Goal: Complete application form

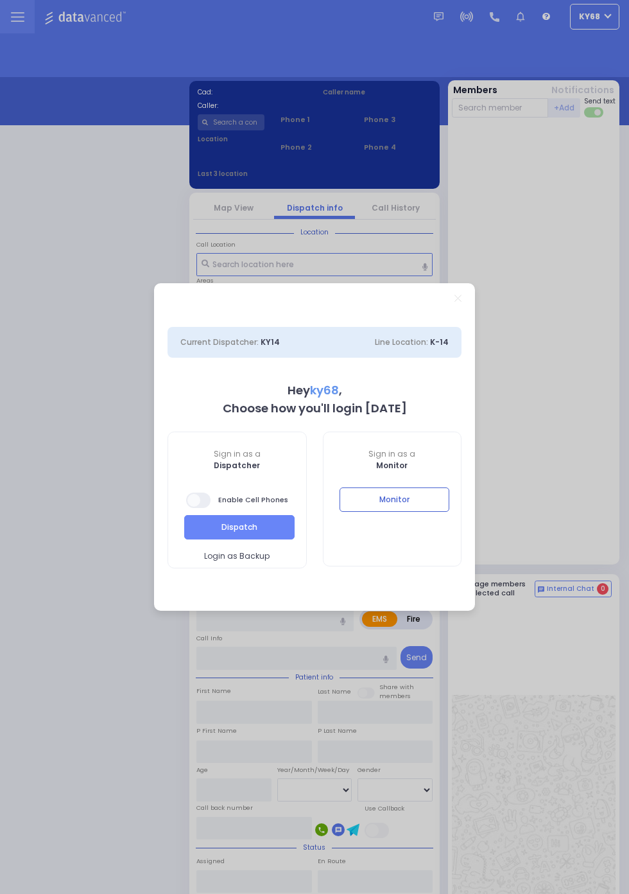
select select "12"
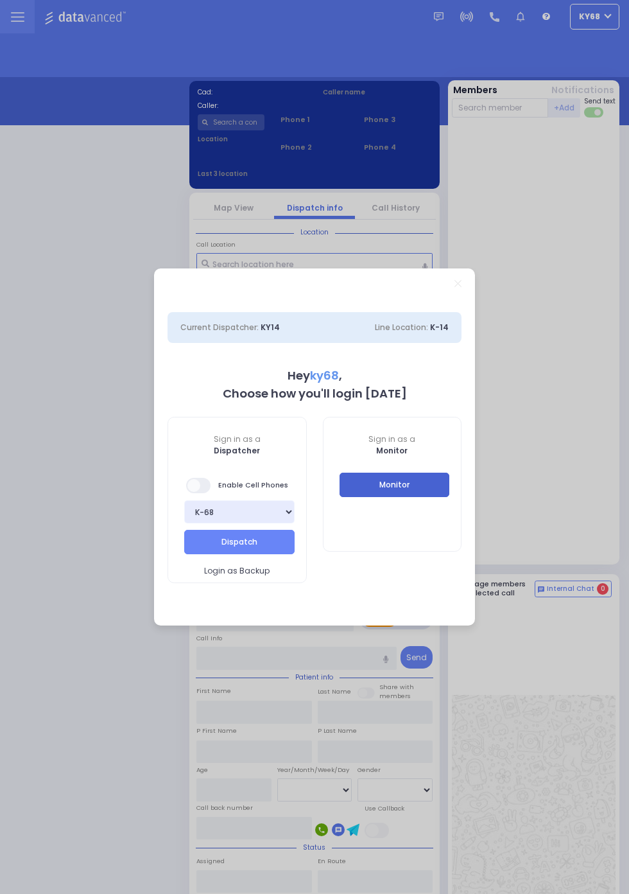
click at [426, 496] on button "Monitor" at bounding box center [395, 484] width 110 height 24
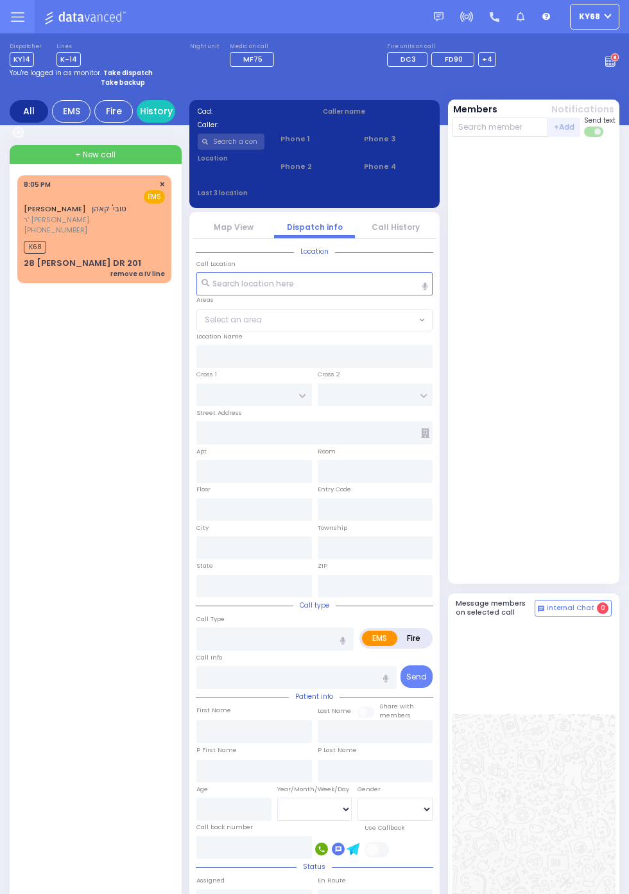
click at [43, 266] on div "28 [PERSON_NAME] DR 201" at bounding box center [82, 263] width 117 height 13
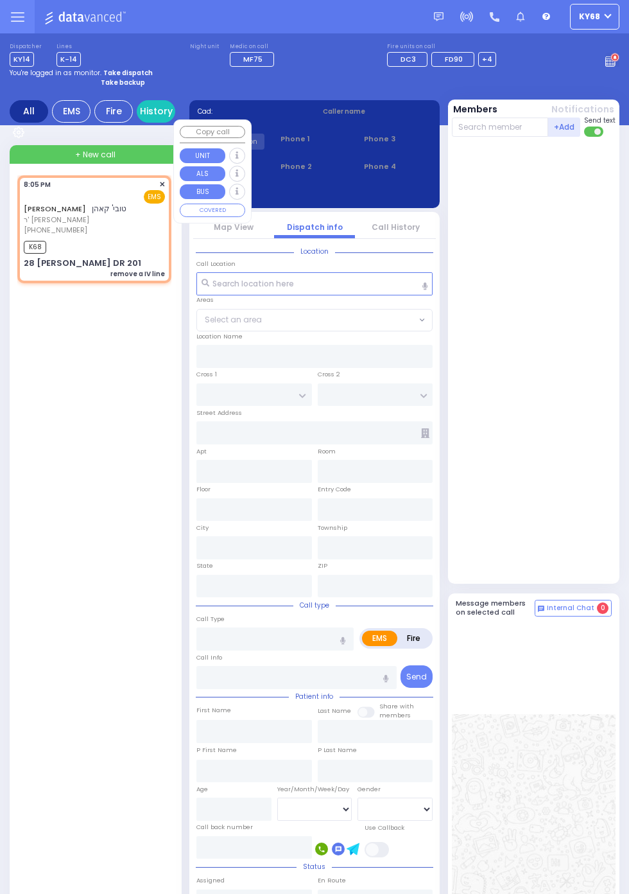
select select
type input "remove a IV line"
radio input "true"
type input "TOVYA"
type input "KOHN"
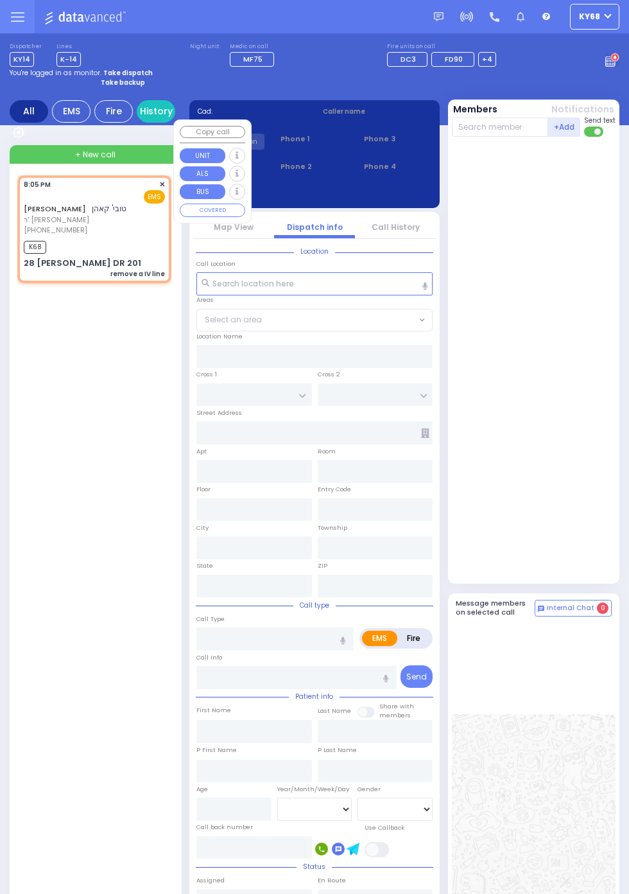
select select
type input "20:05"
type input "20:06"
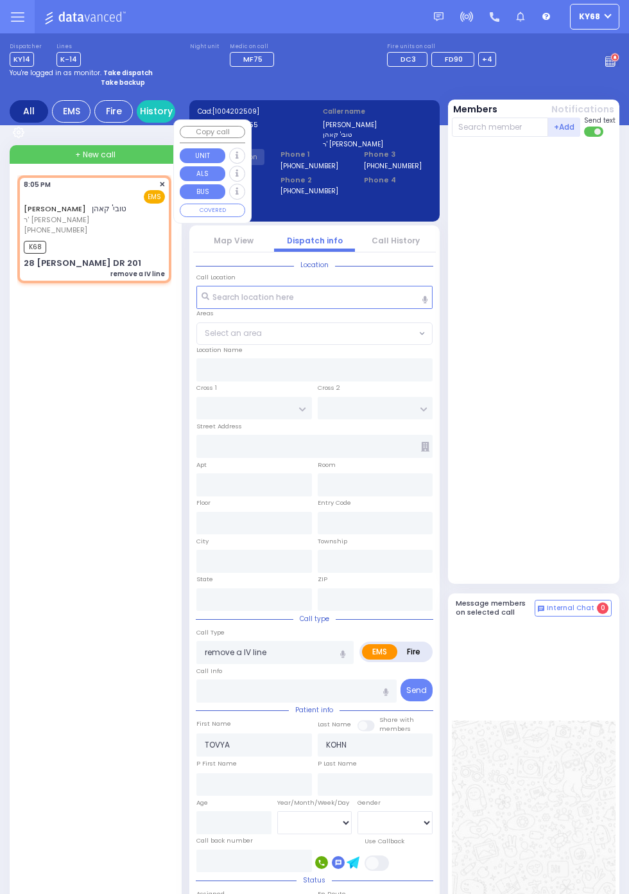
type input "GETZIL BERGER BLVD"
type input "ACRES RD"
type input "28 ISRAEL ZUPNICK DR"
type input "201"
type input "Kiryas Joel"
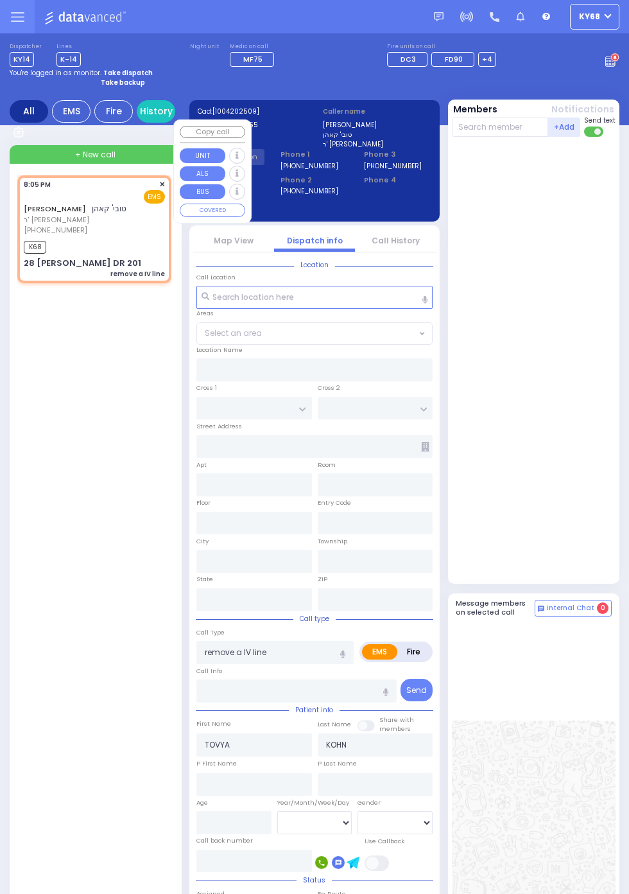
type input "New York"
type input "10950"
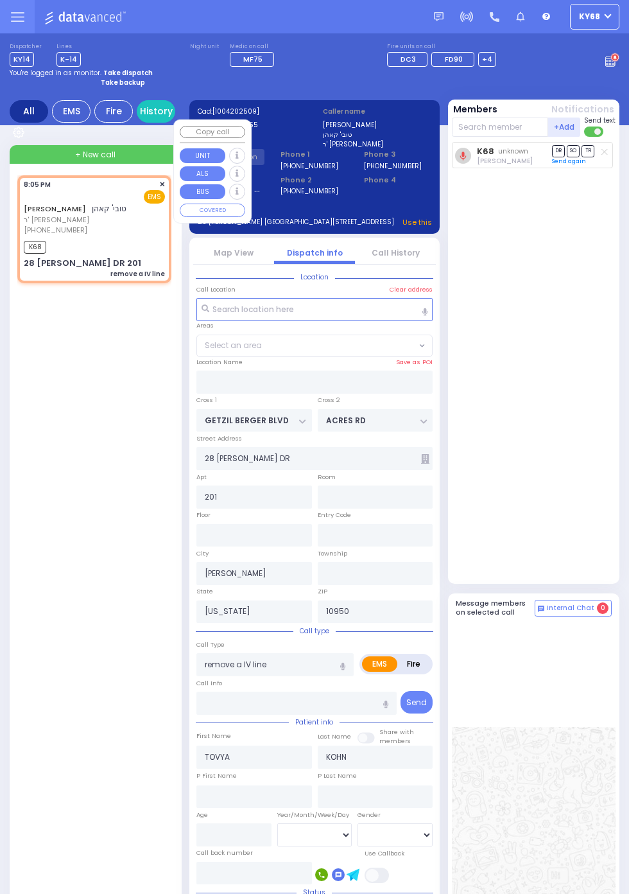
select select "SECTION 4"
click at [593, 390] on div "K68 unknown Isaac Herskovits DR SO TR Send again" at bounding box center [535, 360] width 167 height 436
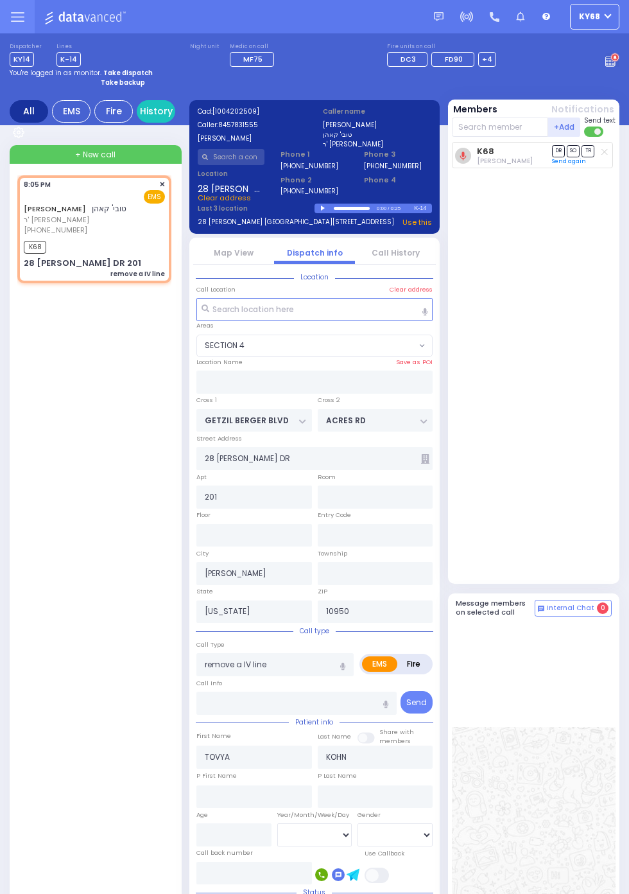
scroll to position [1, 0]
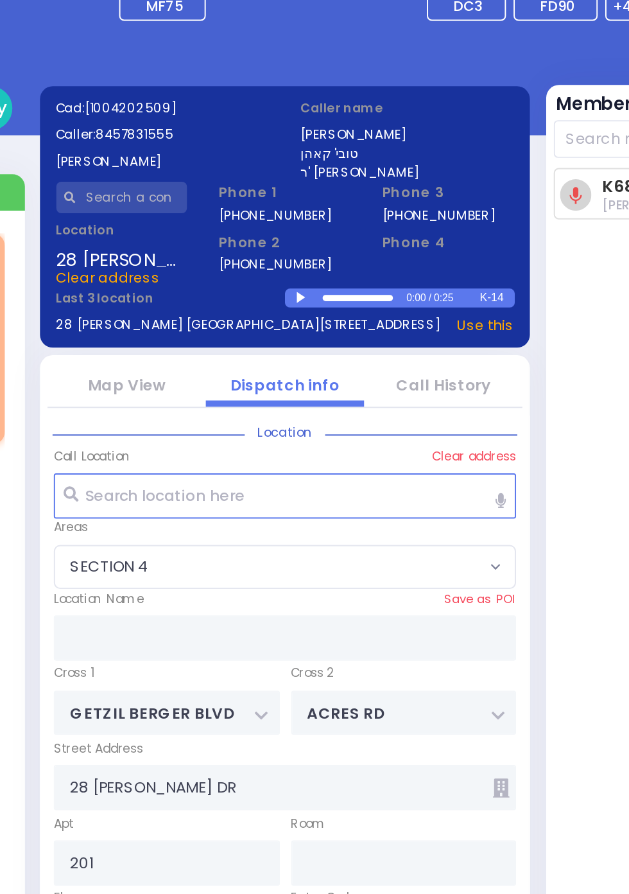
click at [324, 207] on div at bounding box center [324, 208] width 7 height 6
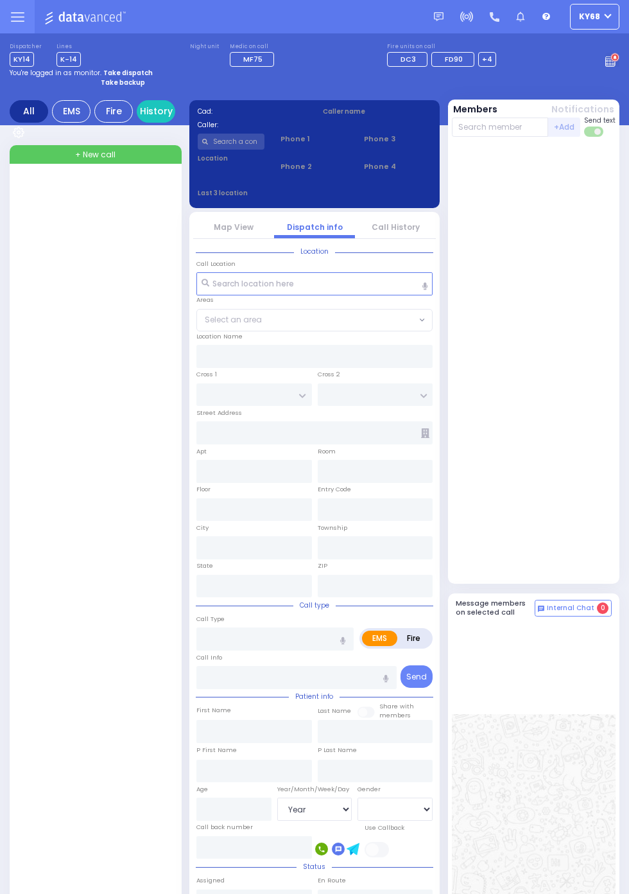
select select "Year"
